Goal: Transaction & Acquisition: Purchase product/service

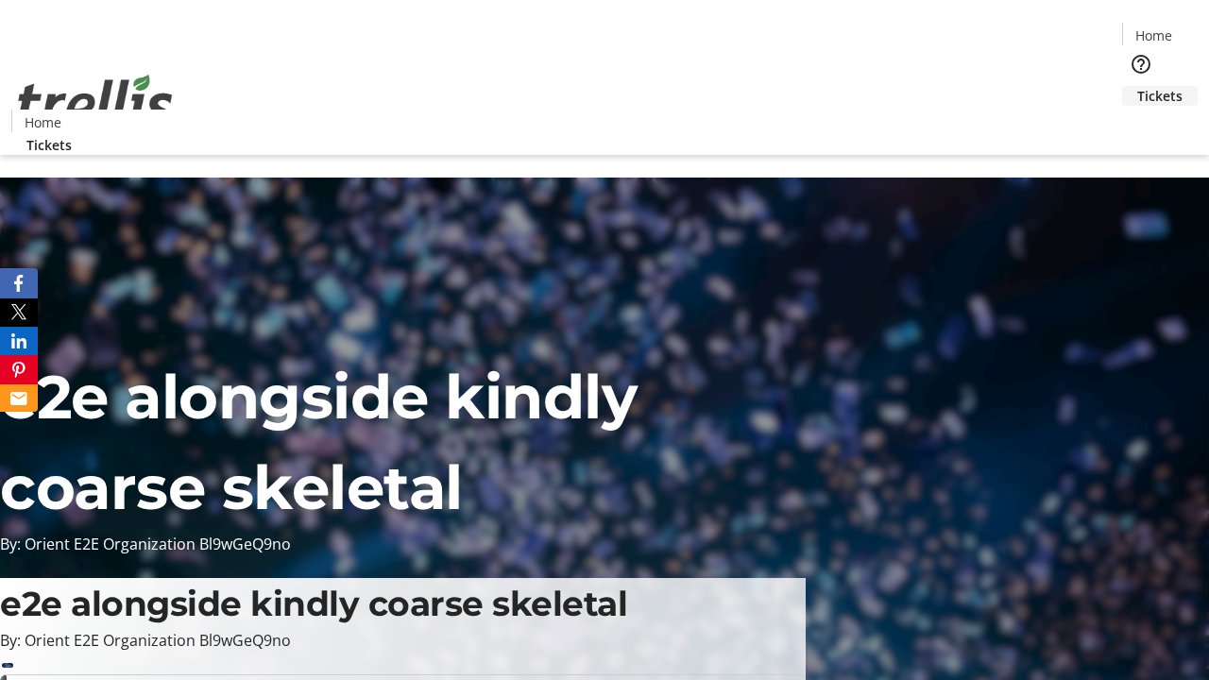
click at [1137, 86] on span "Tickets" at bounding box center [1159, 96] width 45 height 20
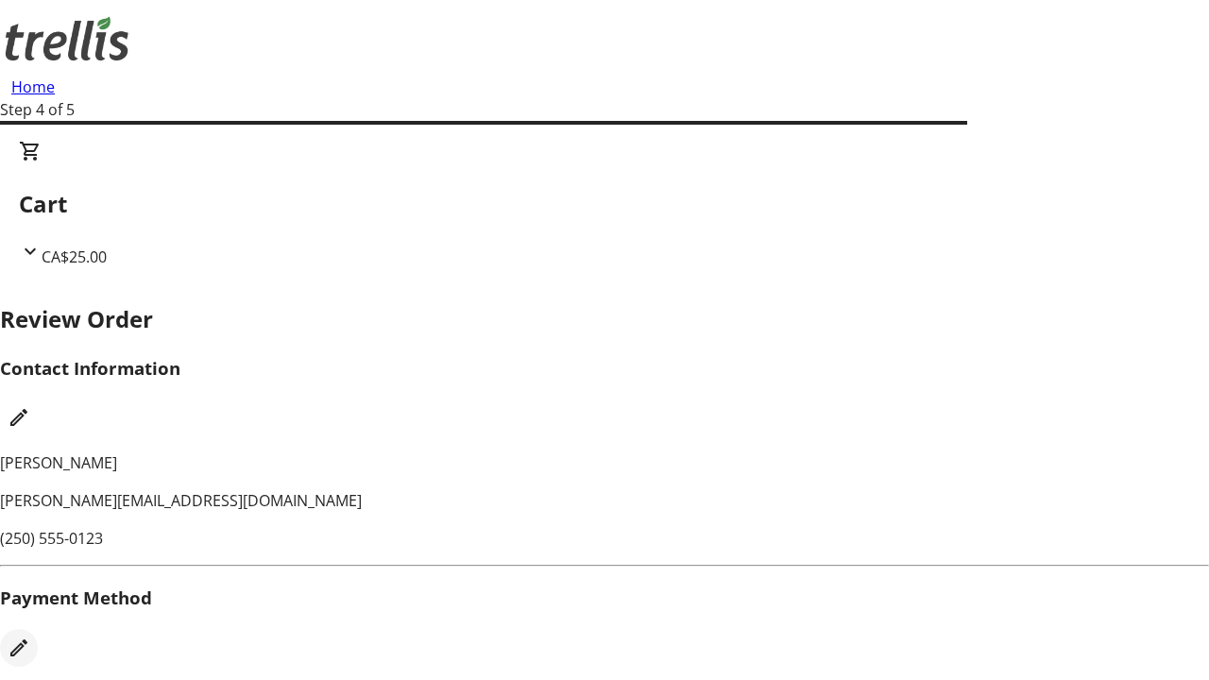
click at [30, 636] on mat-icon "Edit Payment Method" at bounding box center [19, 647] width 23 height 23
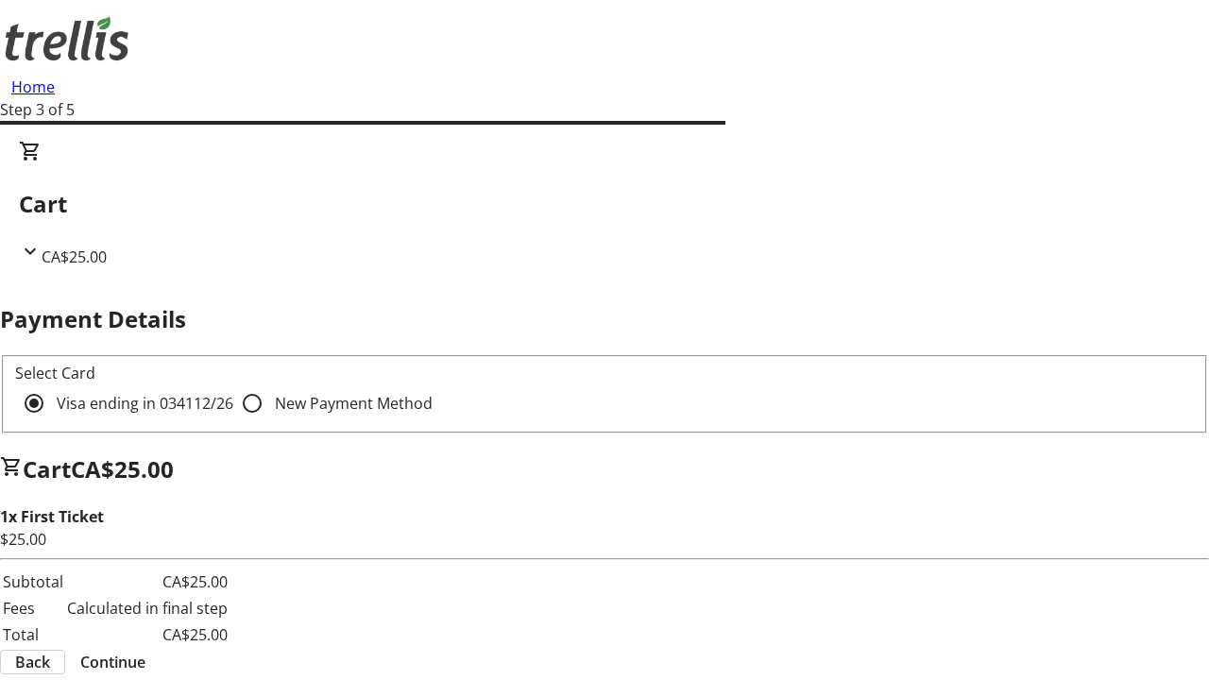
click at [233, 384] on input "New Payment Method" at bounding box center [252, 403] width 38 height 38
radio input "true"
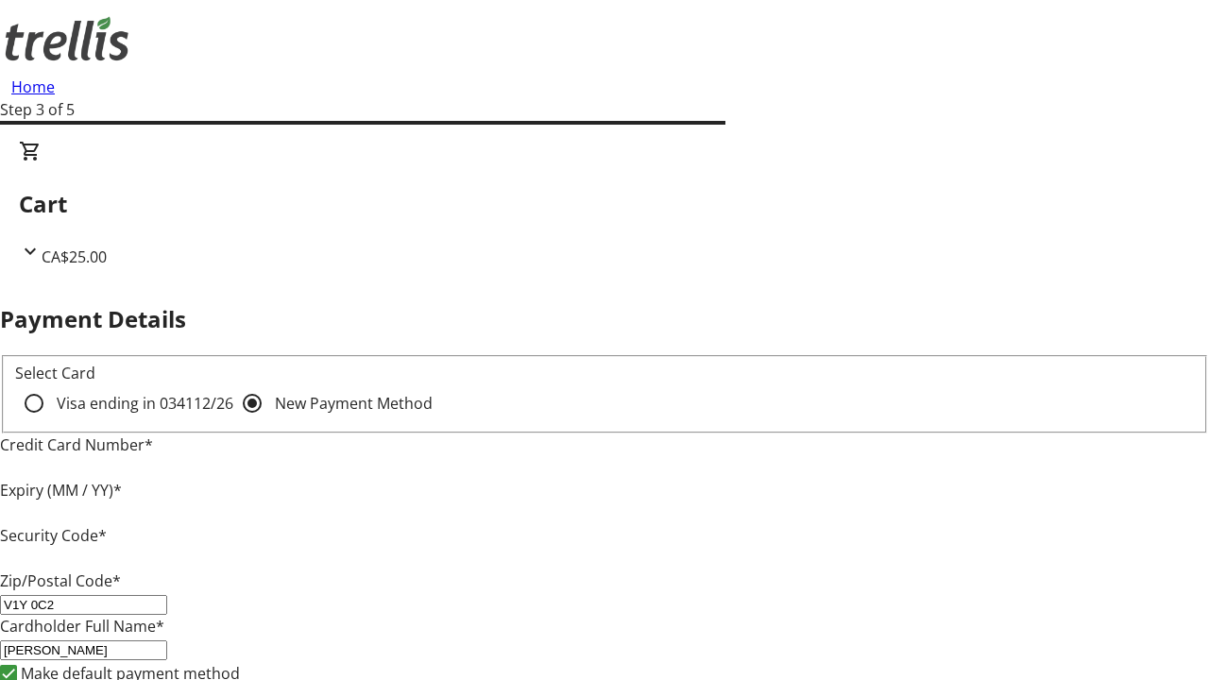
type input "V1Y 0C2"
